Goal: Task Accomplishment & Management: Complete application form

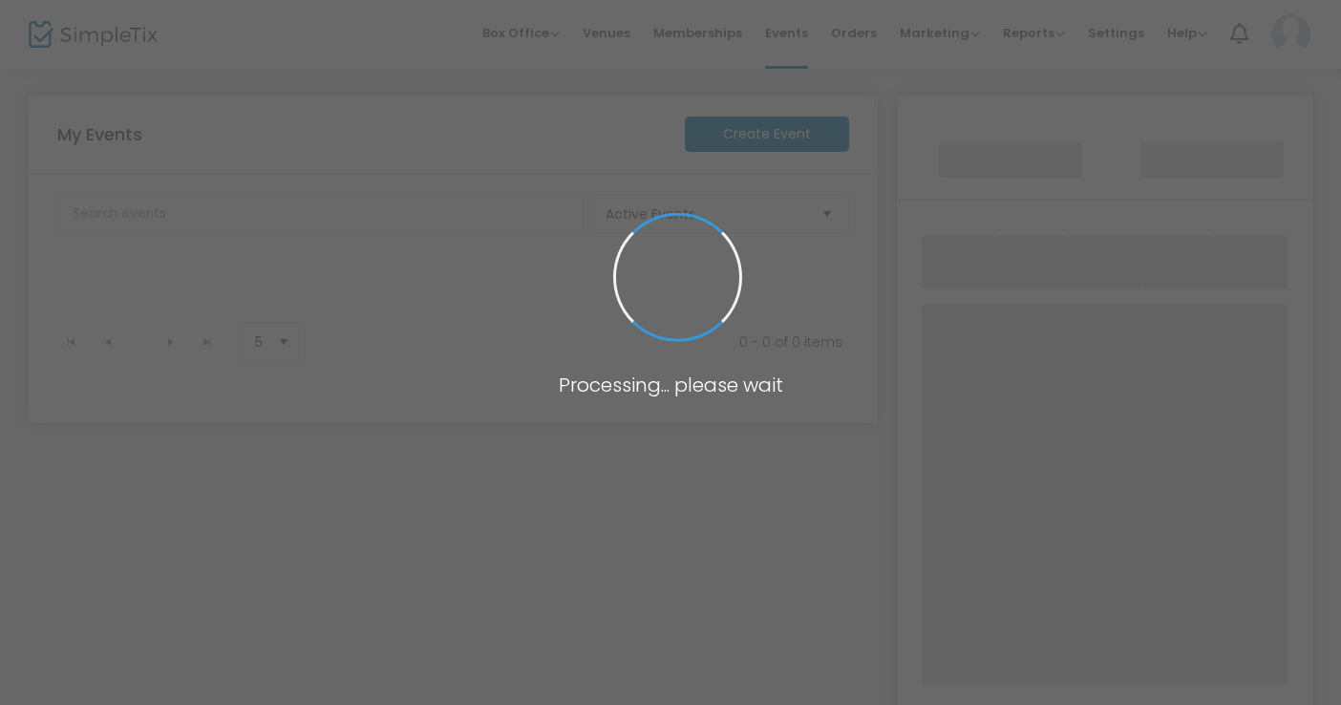
click at [489, 350] on span at bounding box center [670, 352] width 1341 height 705
click at [388, 376] on span at bounding box center [670, 352] width 1341 height 705
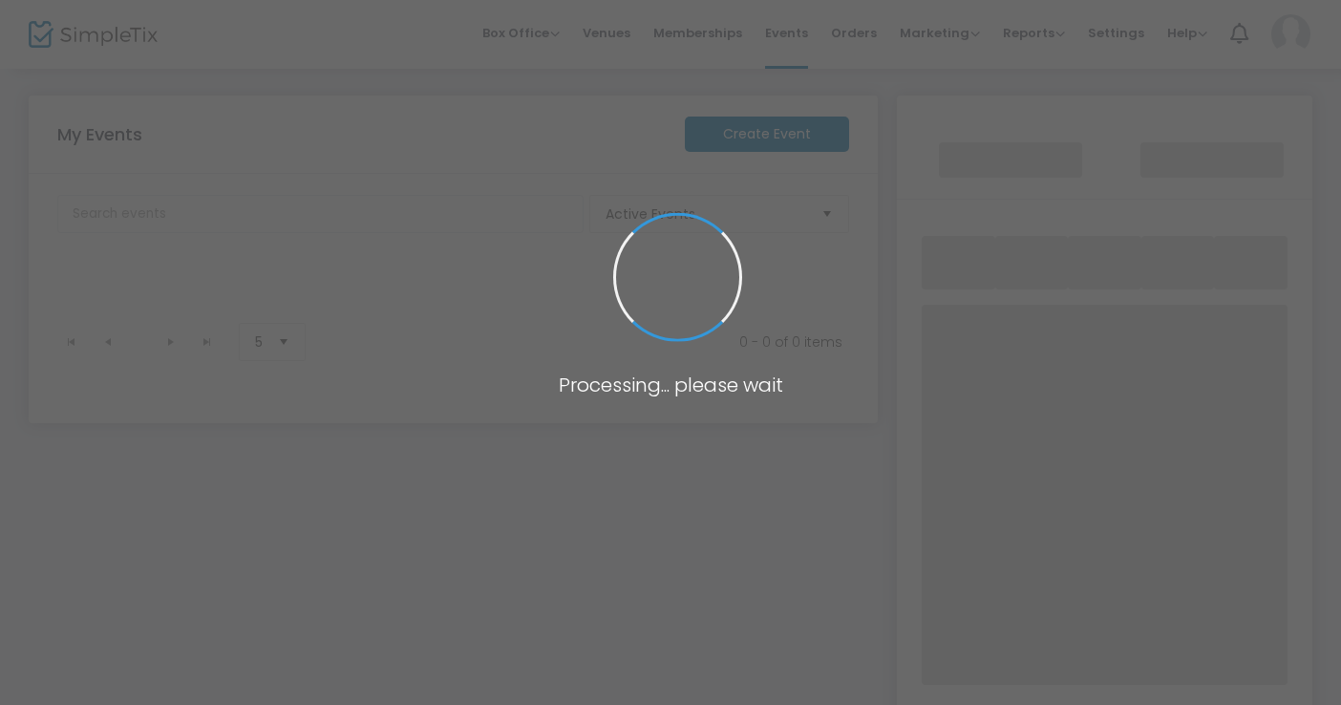
click at [388, 376] on span at bounding box center [670, 352] width 1341 height 705
click at [489, 281] on span at bounding box center [670, 352] width 1341 height 705
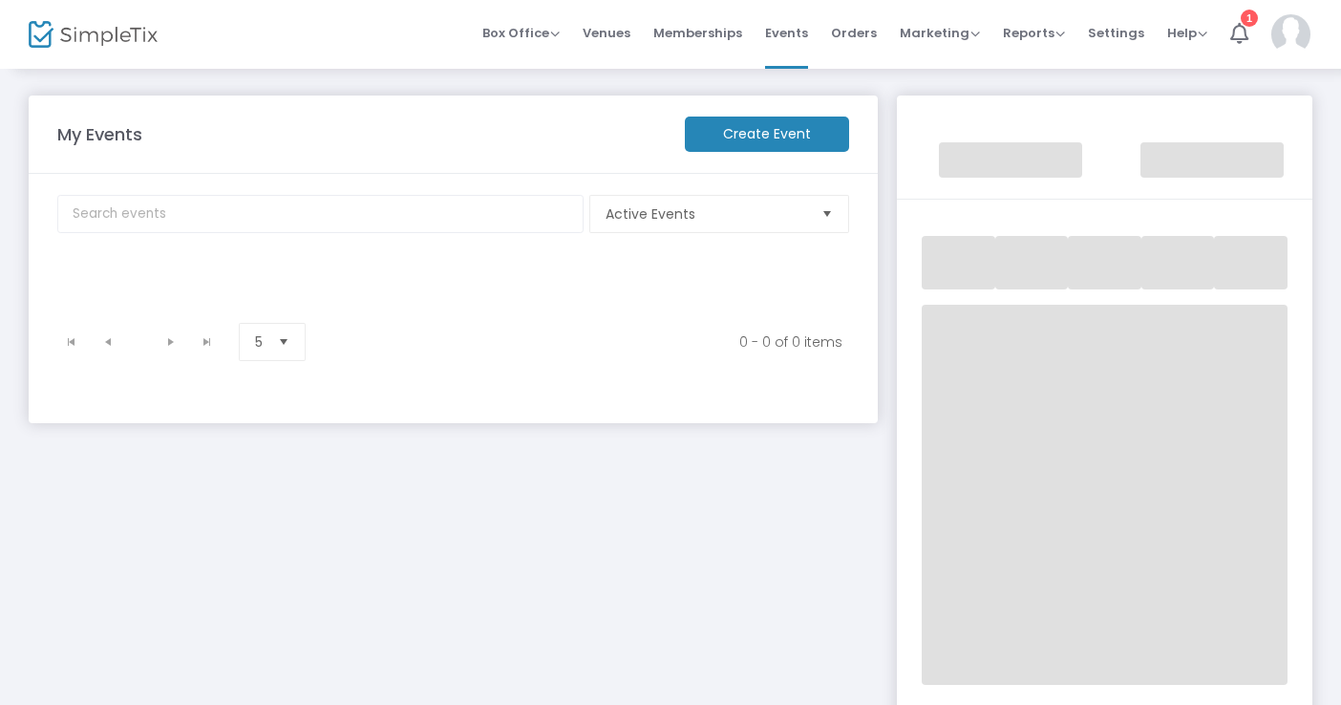
click at [756, 140] on m-button "Create Event" at bounding box center [767, 134] width 164 height 35
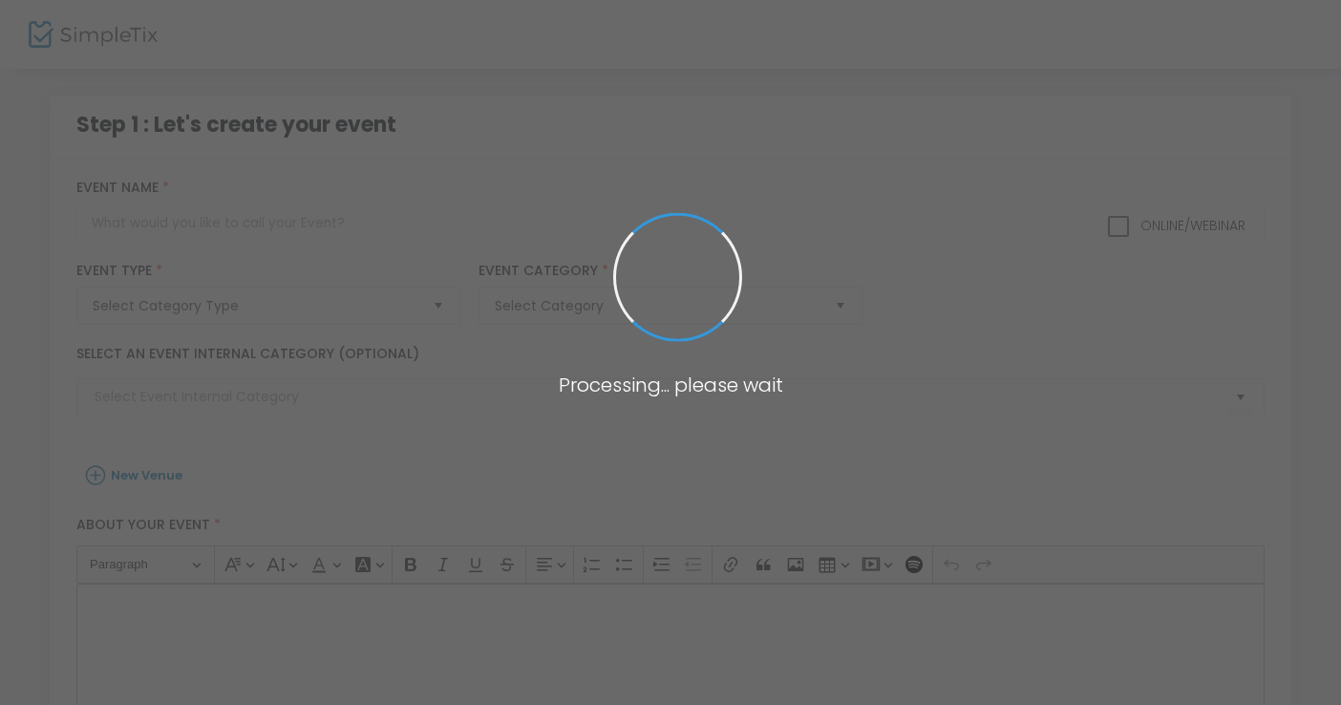
click at [525, 38] on span at bounding box center [670, 352] width 1341 height 705
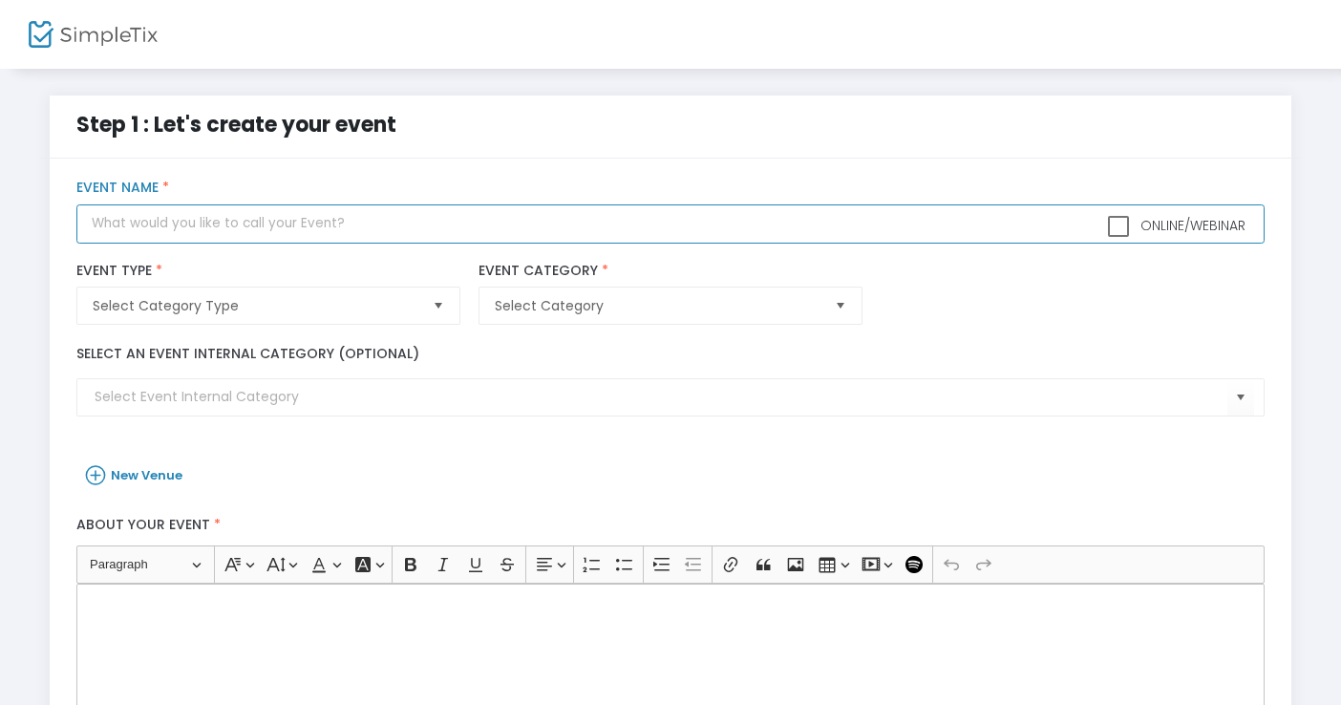
click at [278, 230] on input "text" at bounding box center [670, 223] width 1188 height 39
type input "[PERSON_NAME]"
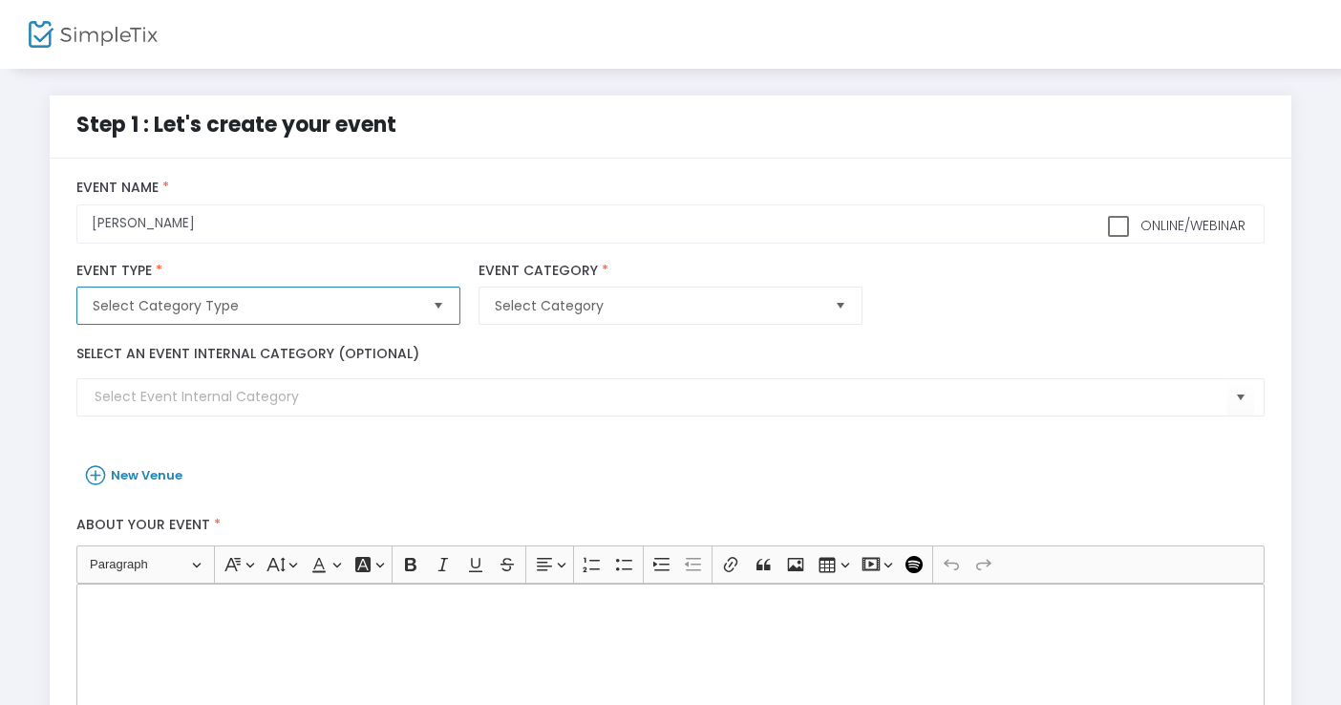
click at [262, 319] on span "Select Category Type" at bounding box center [254, 306] width 339 height 36
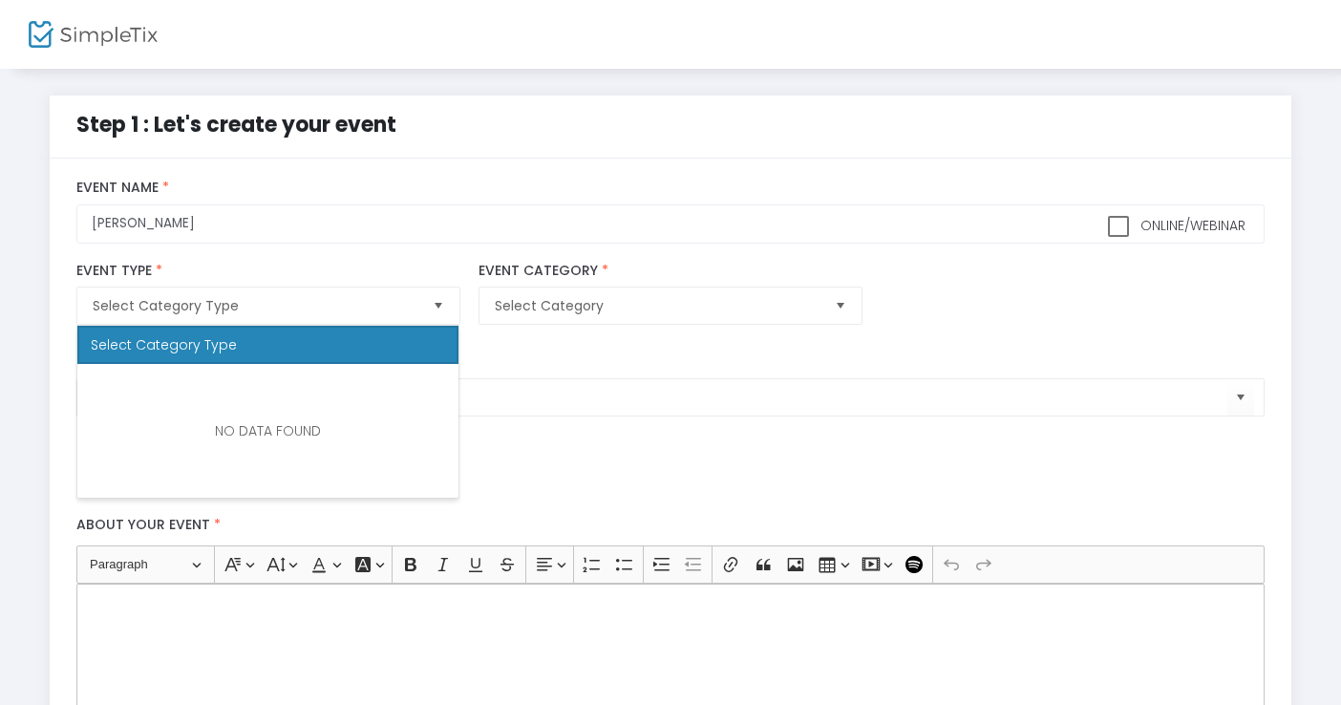
click at [142, 39] on img at bounding box center [93, 35] width 129 height 28
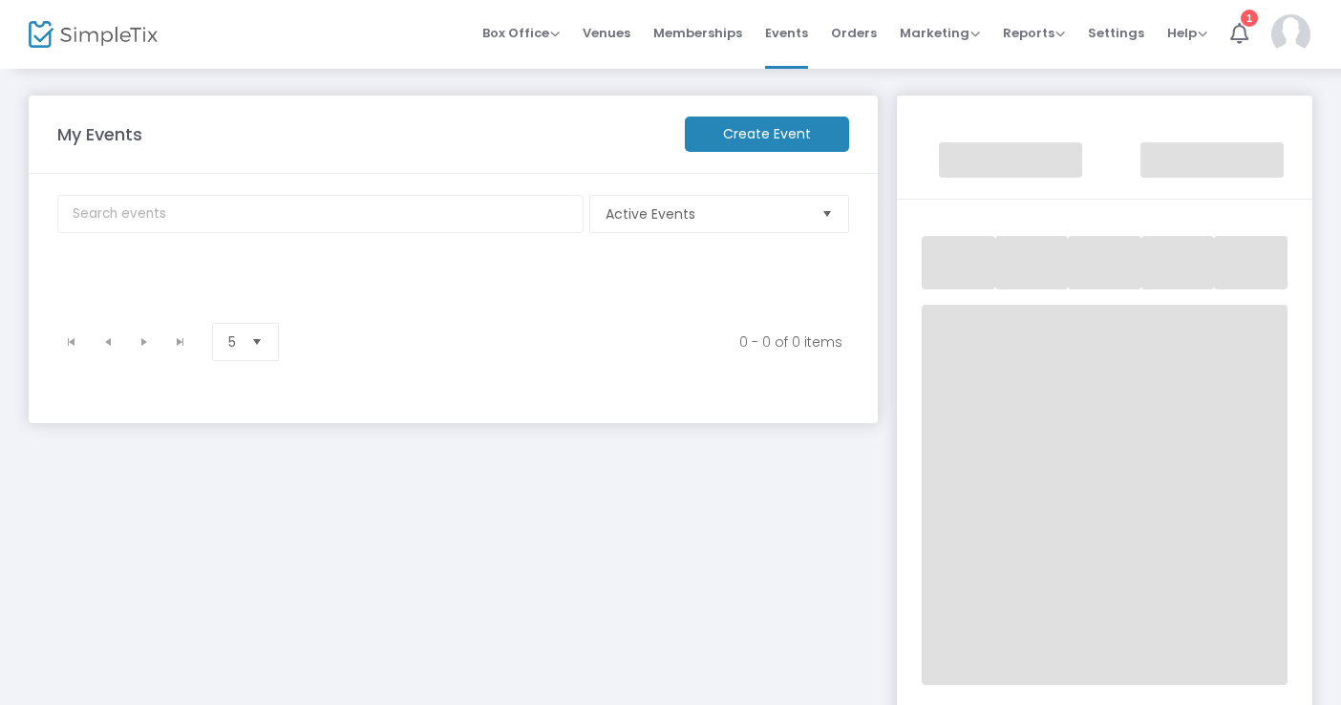
click at [1290, 11] on span at bounding box center [1291, 35] width 39 height 52
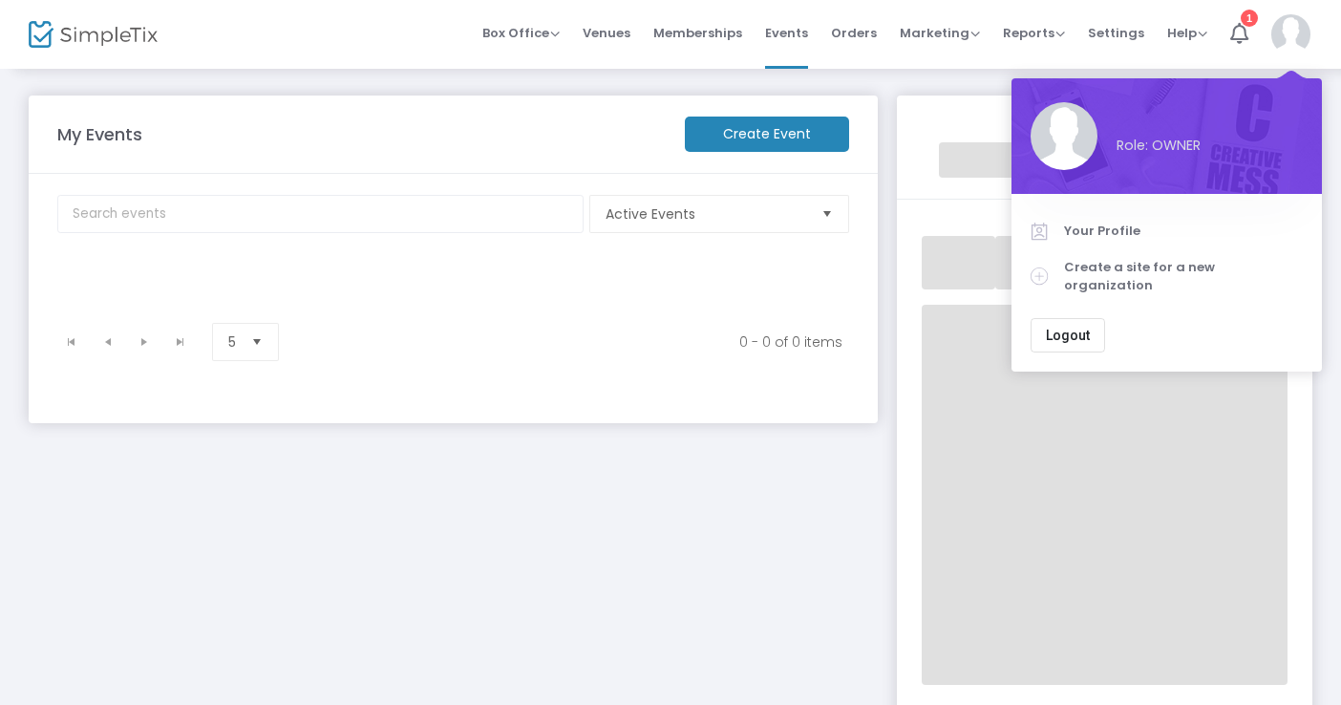
click at [1089, 318] on button "Logout" at bounding box center [1068, 335] width 75 height 34
